Goal: Use online tool/utility

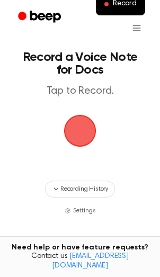
click at [89, 128] on span "button" at bounding box center [80, 131] width 30 height 30
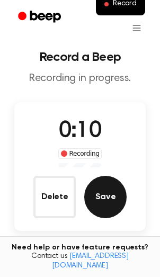
click at [109, 203] on button "Save" at bounding box center [105, 197] width 42 height 42
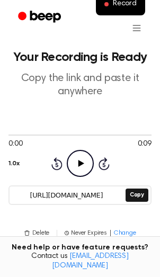
click at [82, 162] on icon "Play Audio" at bounding box center [80, 163] width 27 height 27
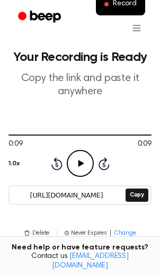
click at [81, 163] on icon at bounding box center [81, 163] width 6 height 7
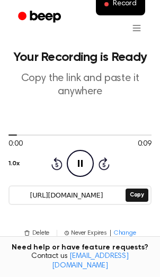
click at [14, 160] on button "1.0x" at bounding box center [13, 164] width 11 height 18
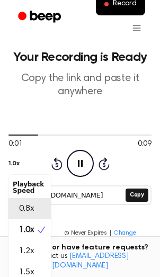
click at [32, 202] on span "0.8x" at bounding box center [26, 208] width 15 height 13
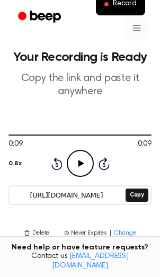
click at [141, 28] on html "Record Your Recording is Ready Copy the link and paste it anywhere 0:09 0:09 0.…" at bounding box center [80, 273] width 160 height 546
